Goal: Task Accomplishment & Management: Complete application form

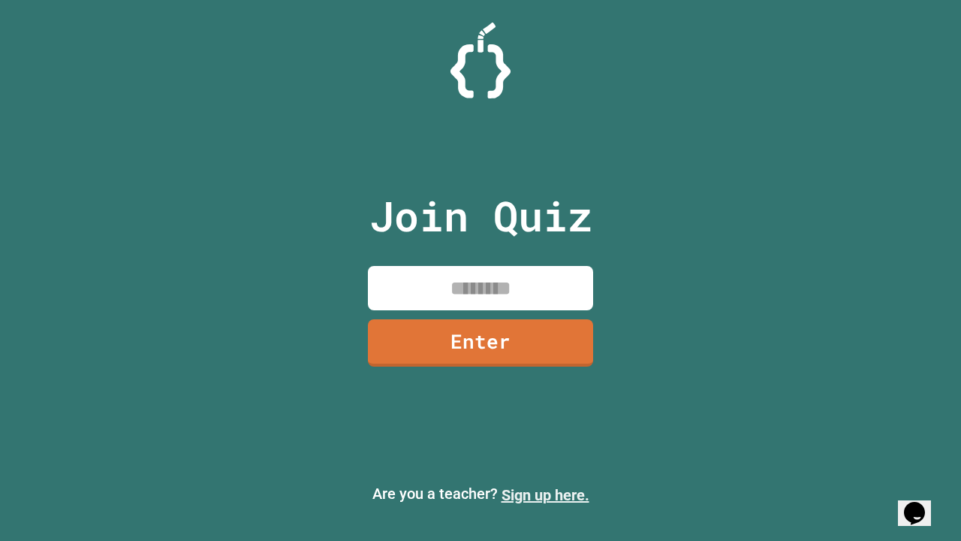
click at [545, 495] on link "Sign up here." at bounding box center [546, 495] width 88 height 18
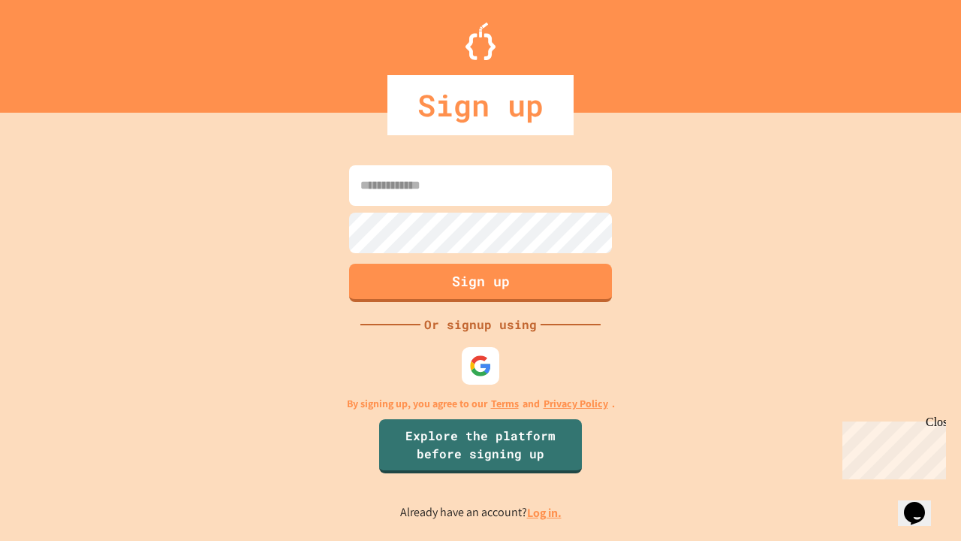
click at [545, 512] on link "Log in." at bounding box center [544, 513] width 35 height 16
